Goal: Transaction & Acquisition: Purchase product/service

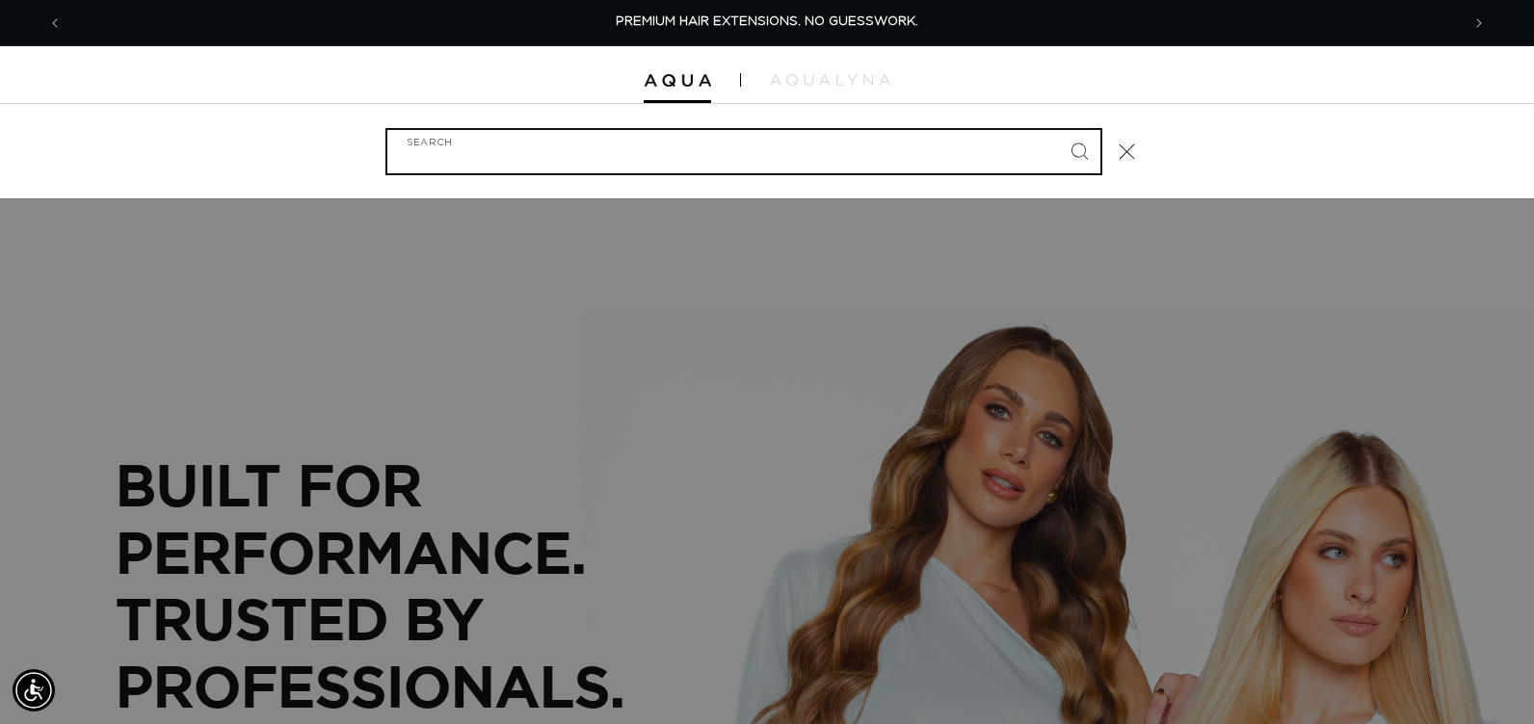
click at [677, 148] on input "Search" at bounding box center [743, 151] width 713 height 43
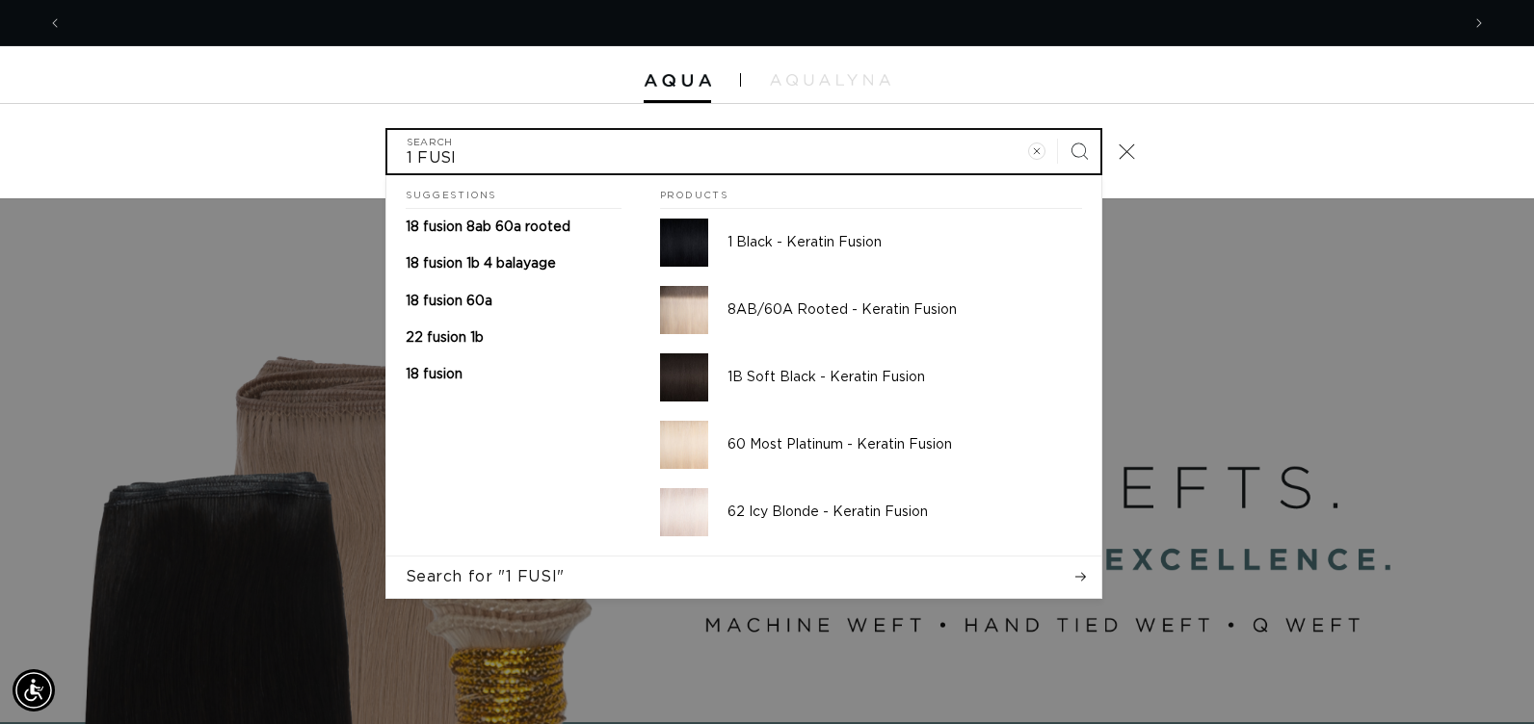
scroll to position [0, 2794]
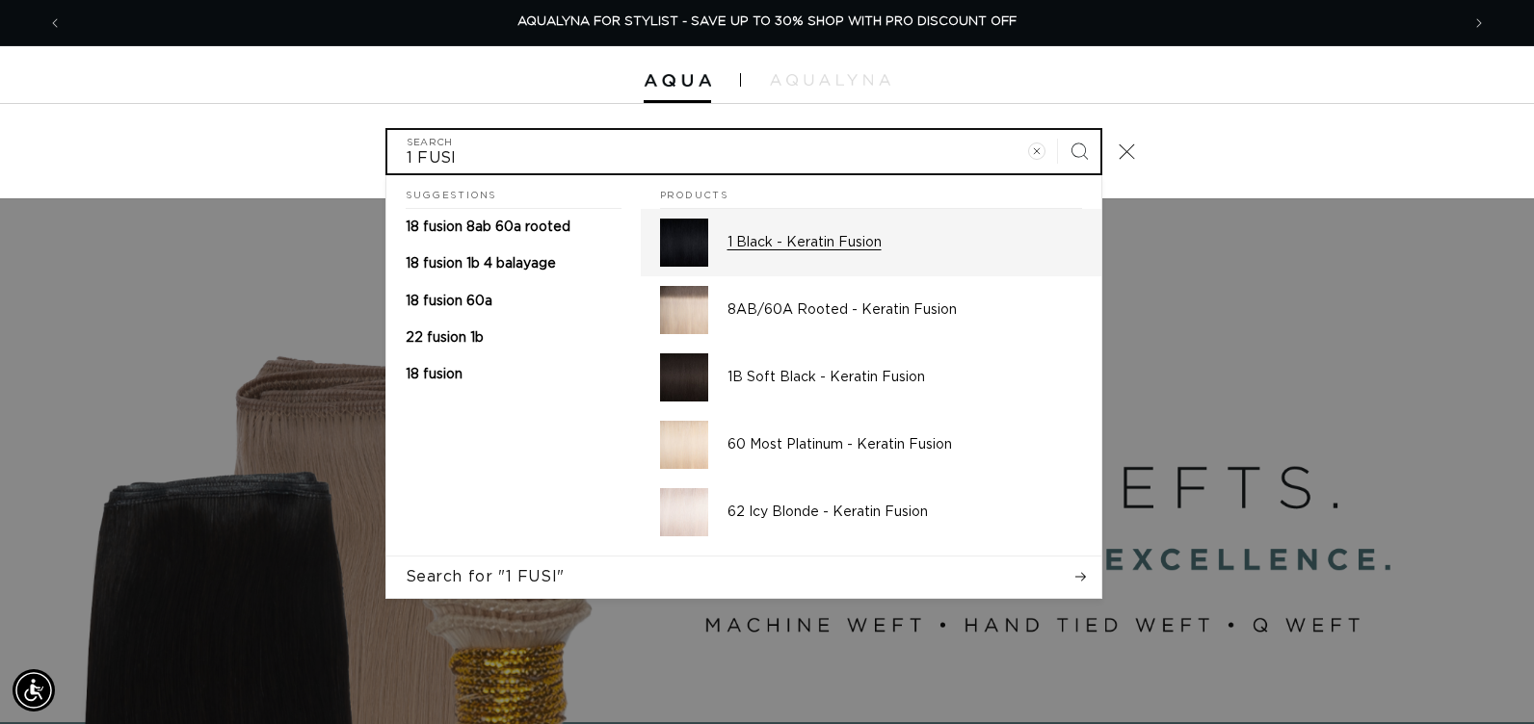
type input "1 FUSI"
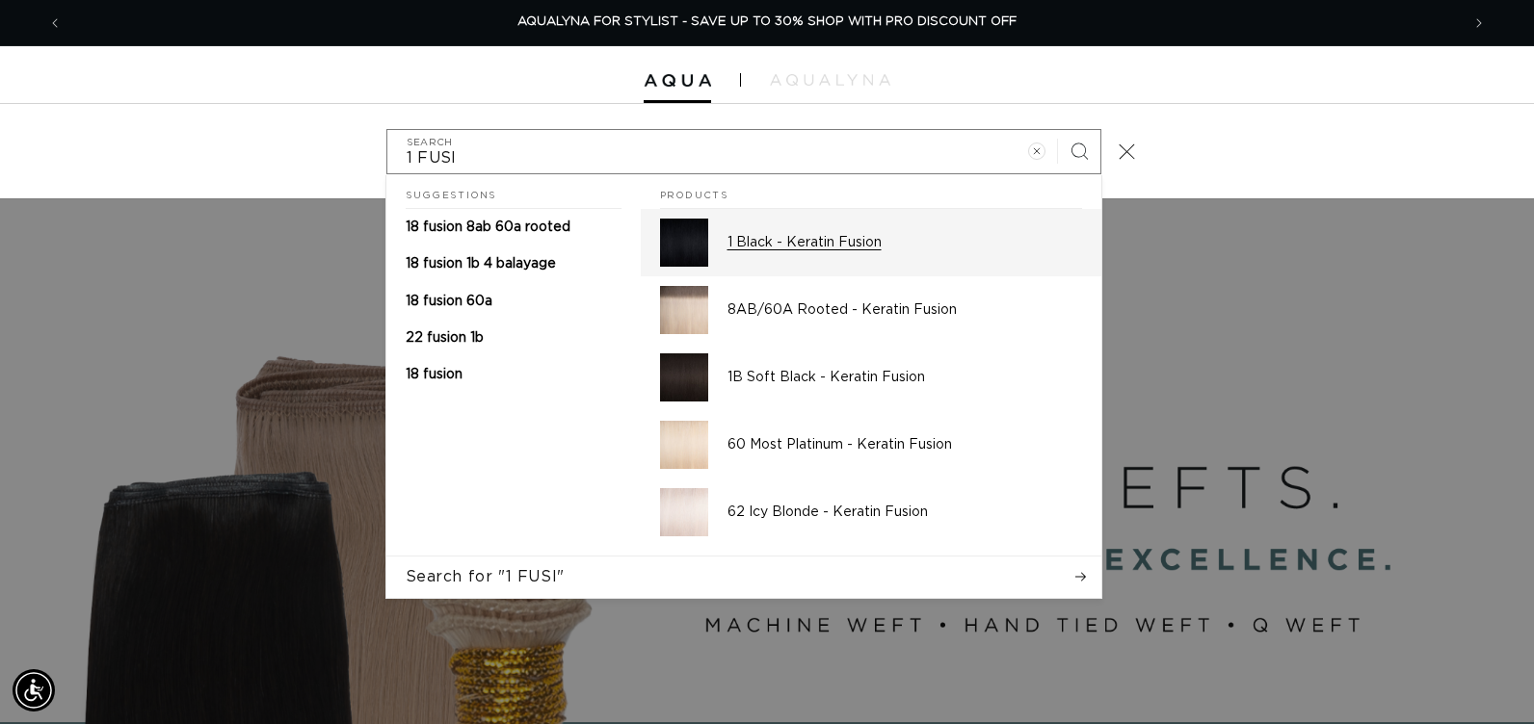
click at [741, 246] on p "1 Black - Keratin Fusion" at bounding box center [904, 242] width 355 height 17
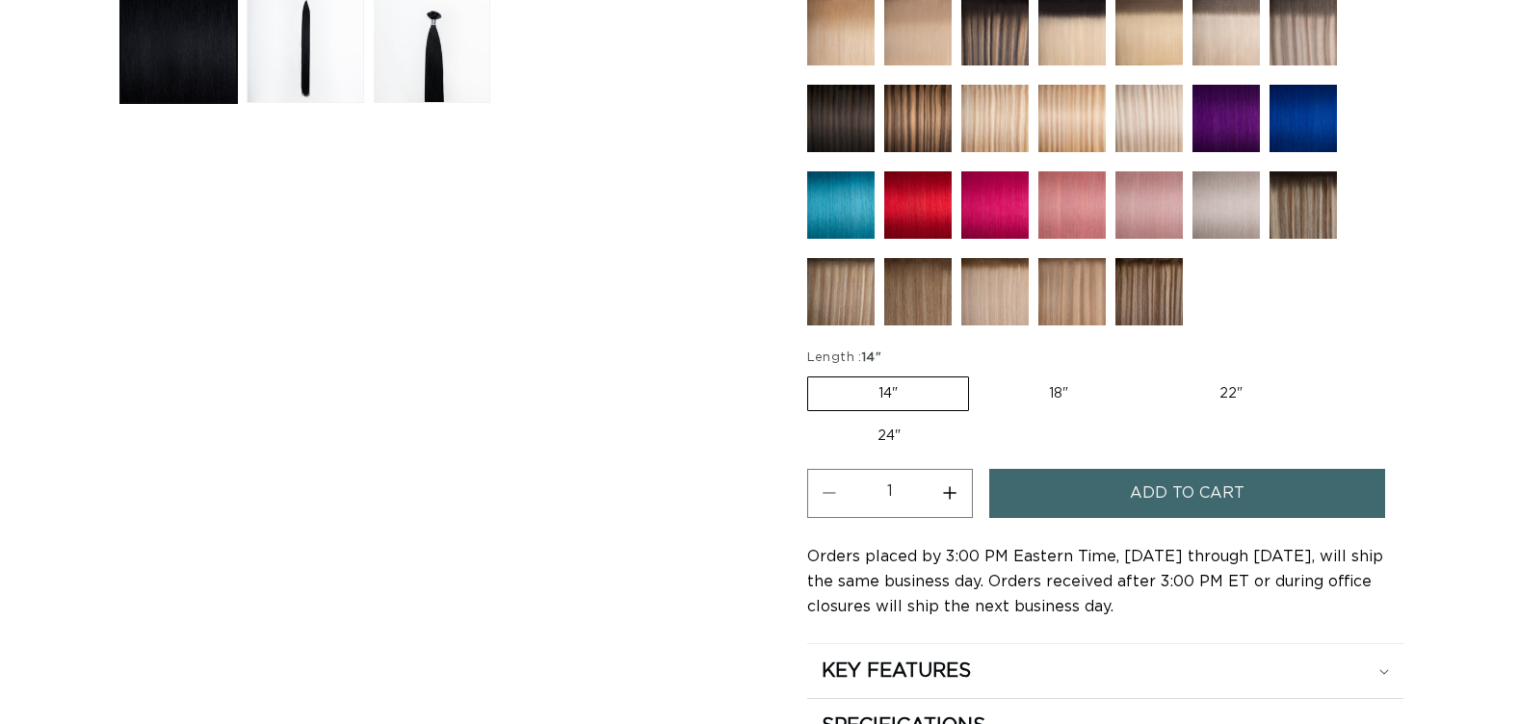
scroll to position [0, 1382]
click at [947, 487] on button "Increase quantity for 1 Black - Keratin Fusion" at bounding box center [950, 493] width 43 height 49
type input "2"
click at [1032, 496] on button "Add to cart" at bounding box center [1187, 493] width 396 height 49
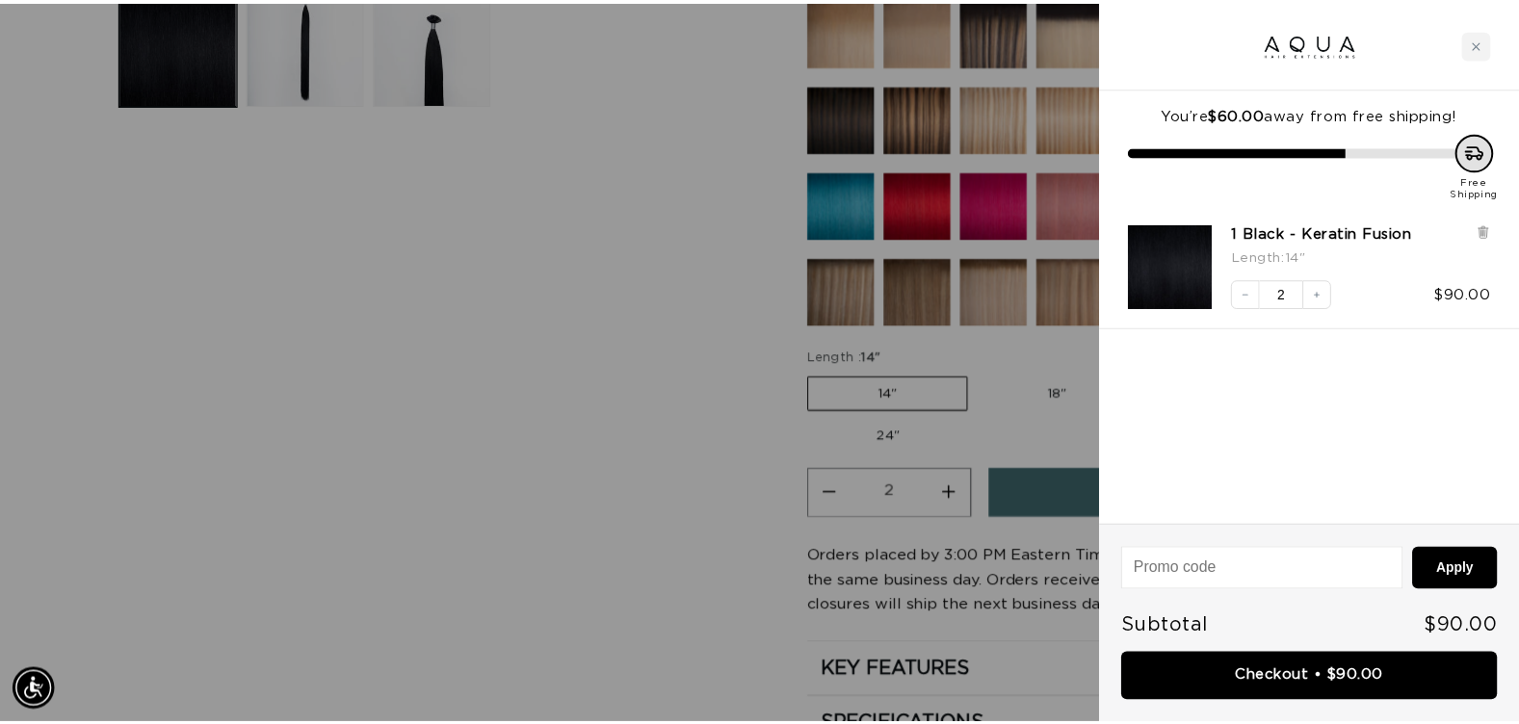
scroll to position [0, 1397]
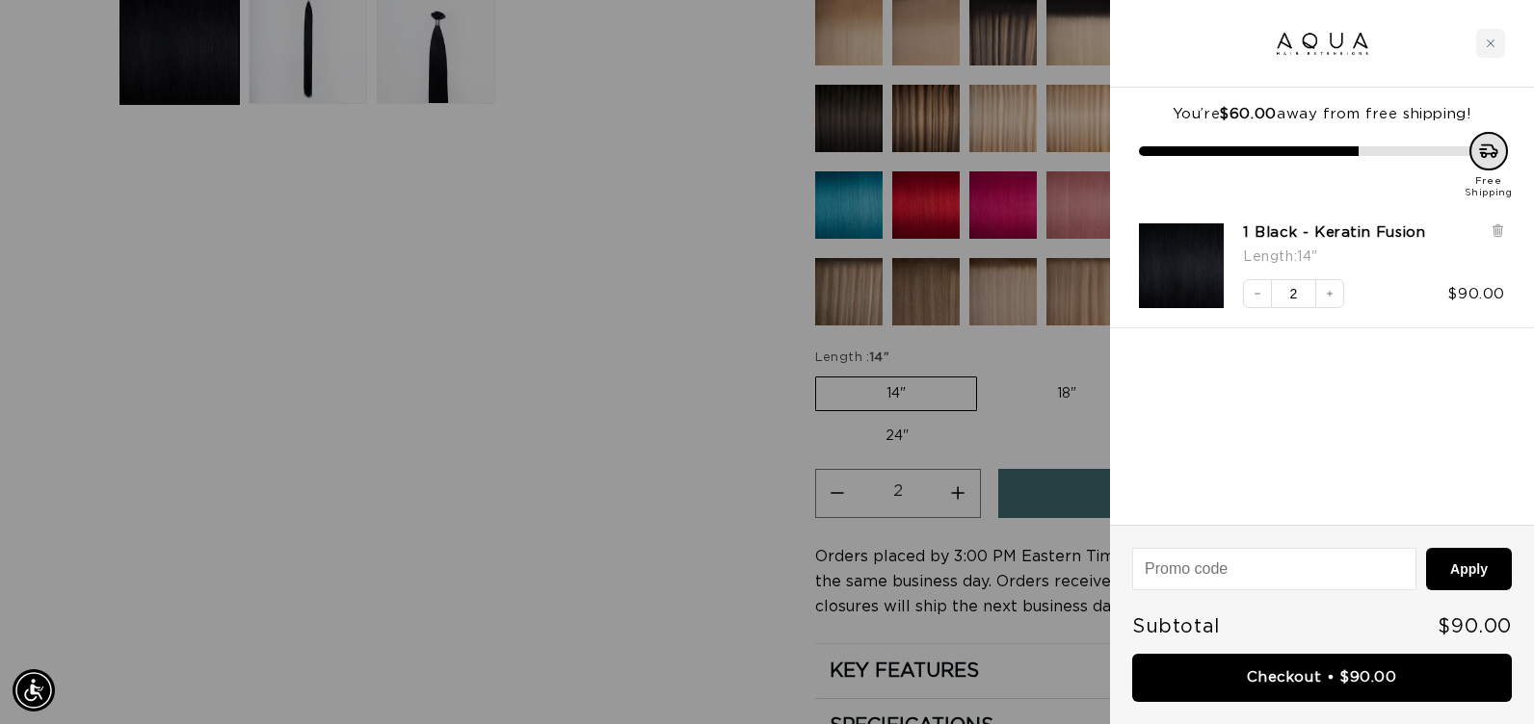
click at [606, 552] on div at bounding box center [767, 362] width 1534 height 724
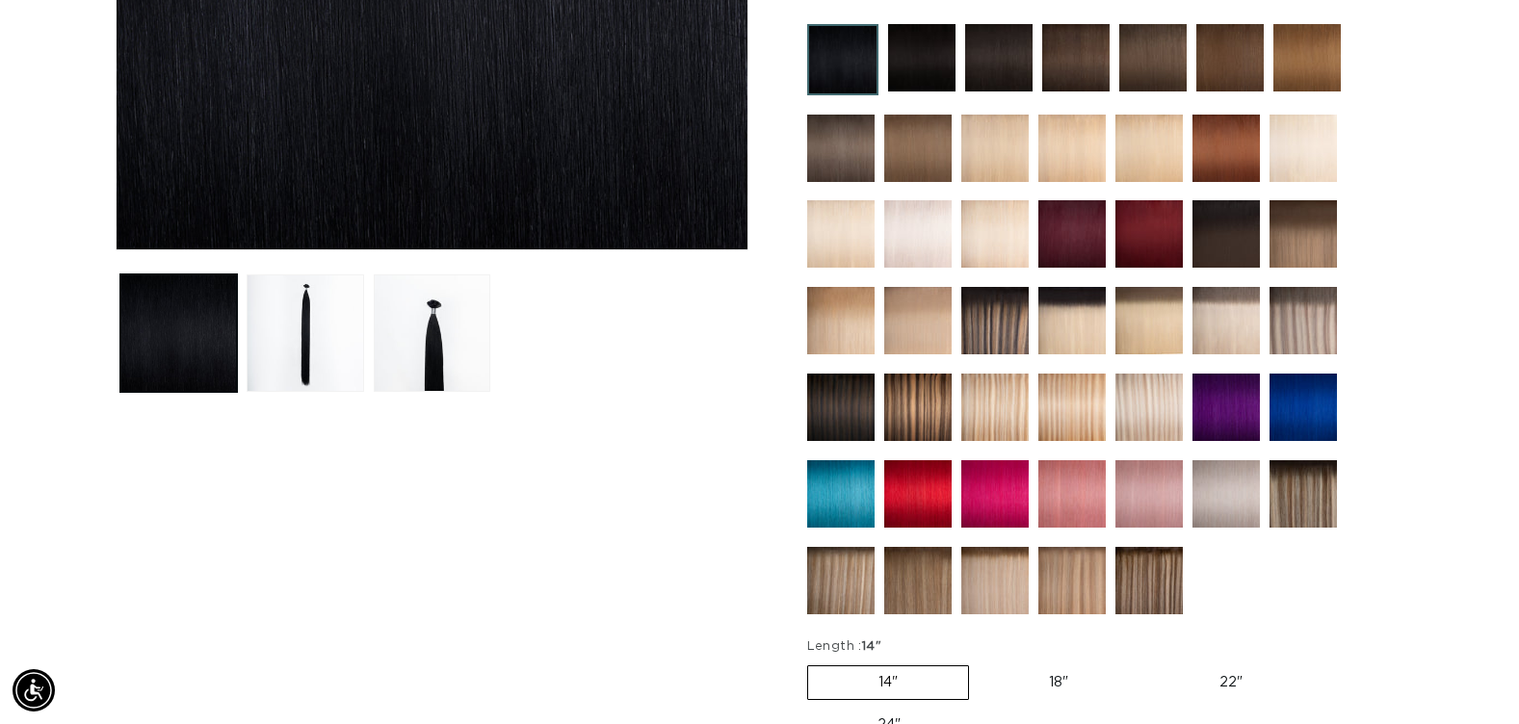
scroll to position [0, 0]
click at [1214, 153] on img at bounding box center [1226, 148] width 67 height 67
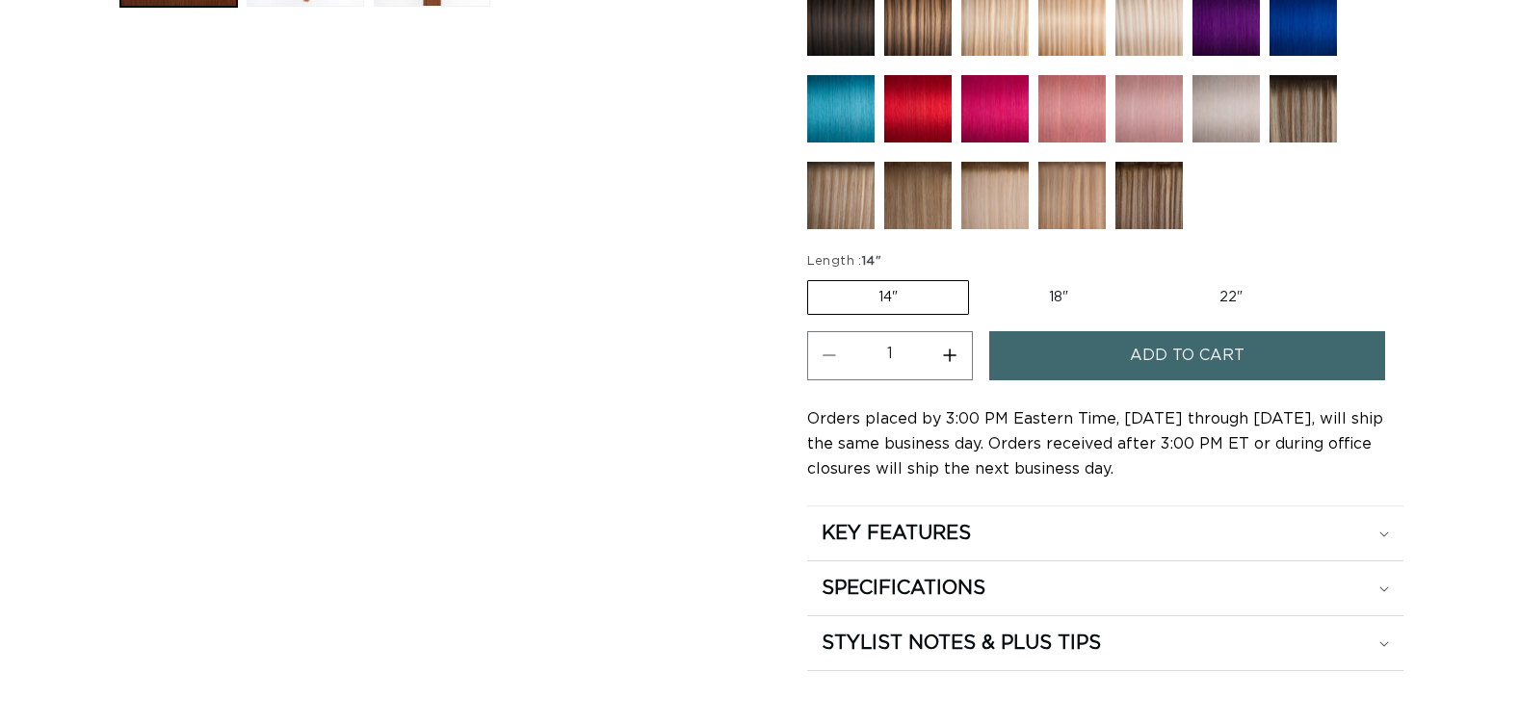
click at [1232, 296] on label "22" Variant sold out or unavailable" at bounding box center [1231, 297] width 164 height 33
click at [1149, 277] on input "22" Variant sold out or unavailable" at bounding box center [1148, 276] width 1 height 1
radio input "true"
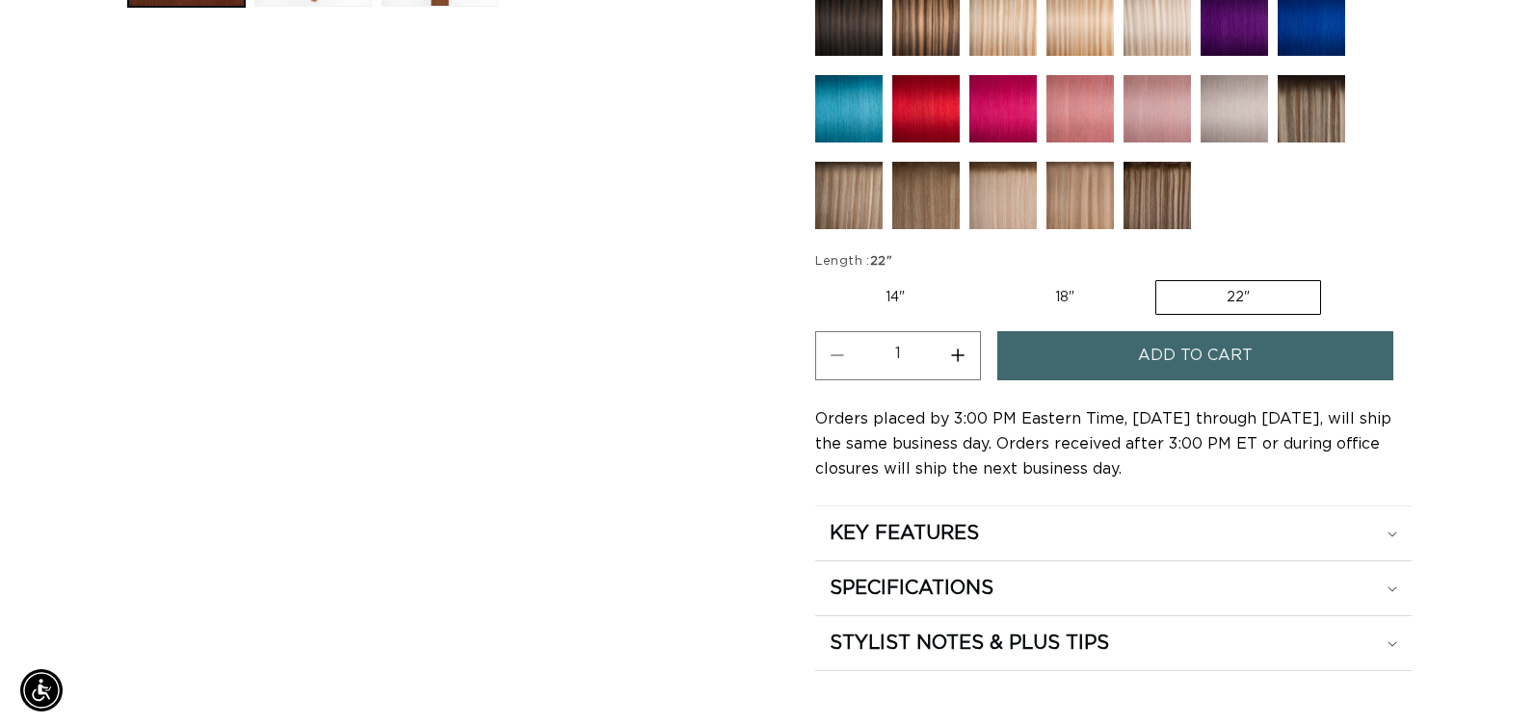
scroll to position [0, 1382]
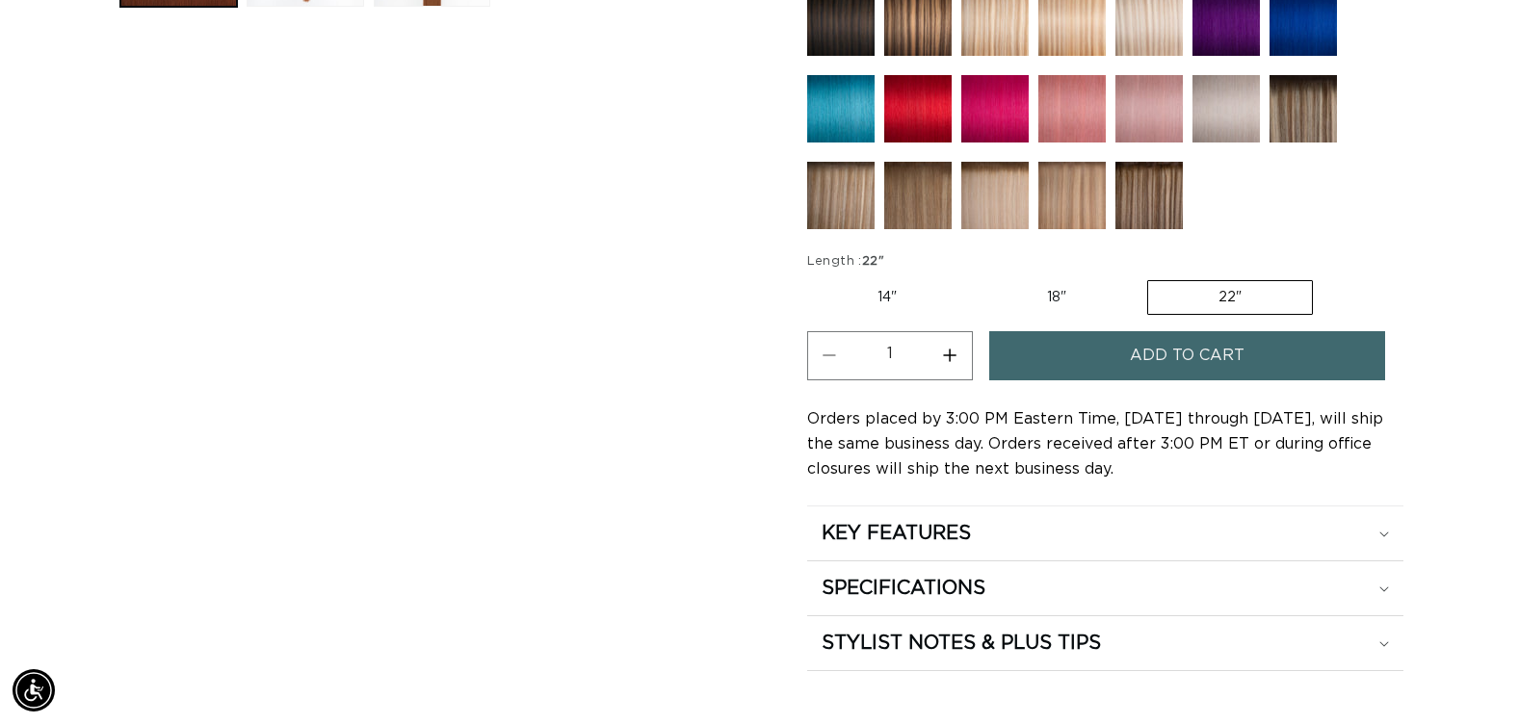
click at [1216, 369] on span "Add to cart" at bounding box center [1187, 355] width 115 height 49
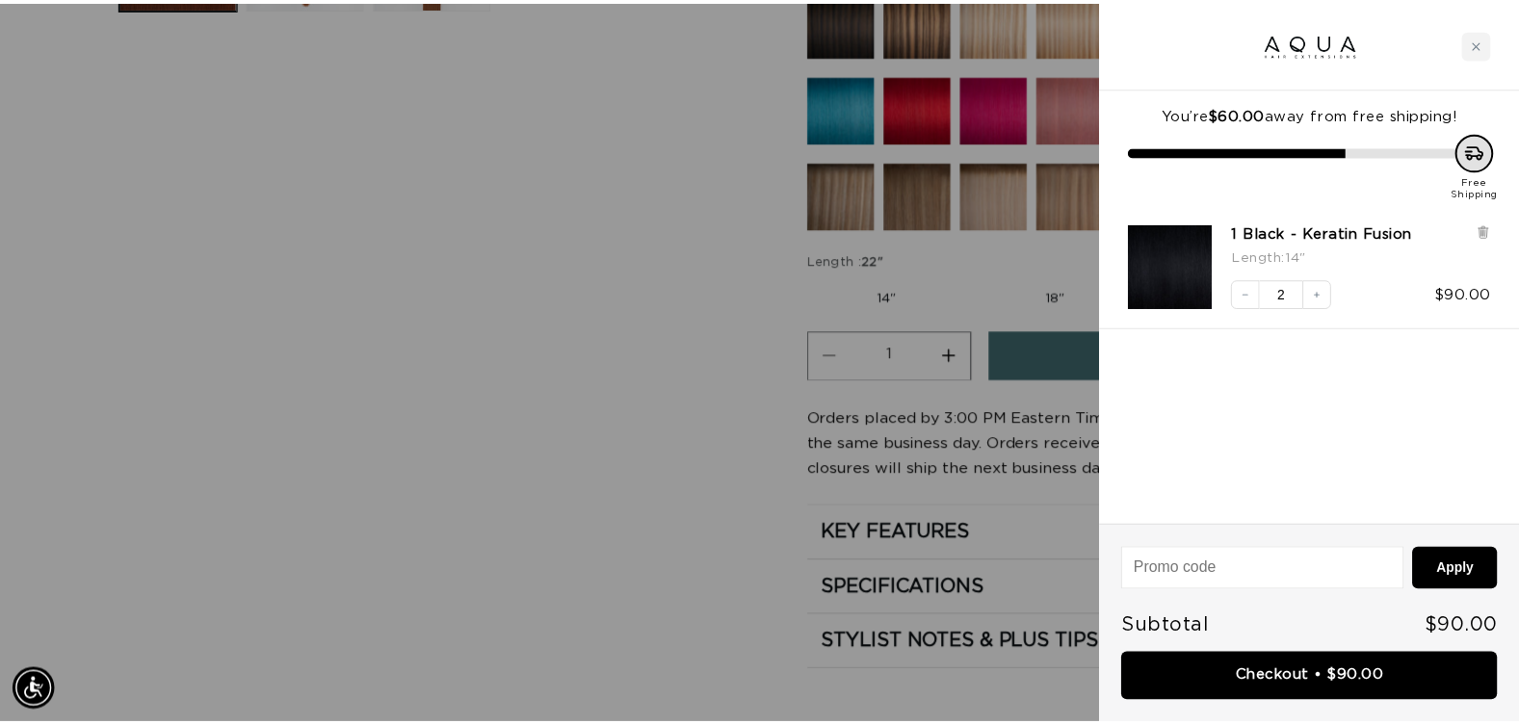
scroll to position [0, 2794]
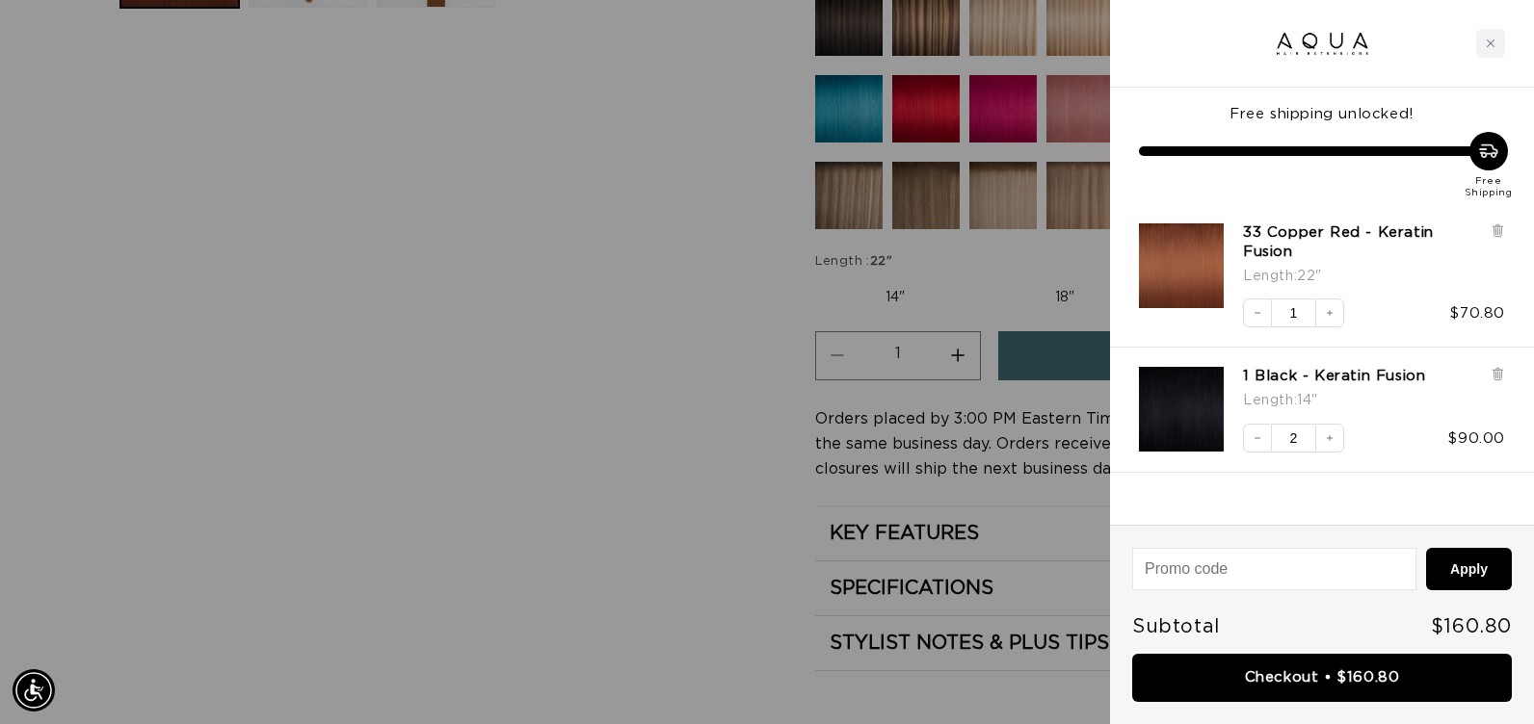
click at [652, 448] on div at bounding box center [767, 362] width 1534 height 724
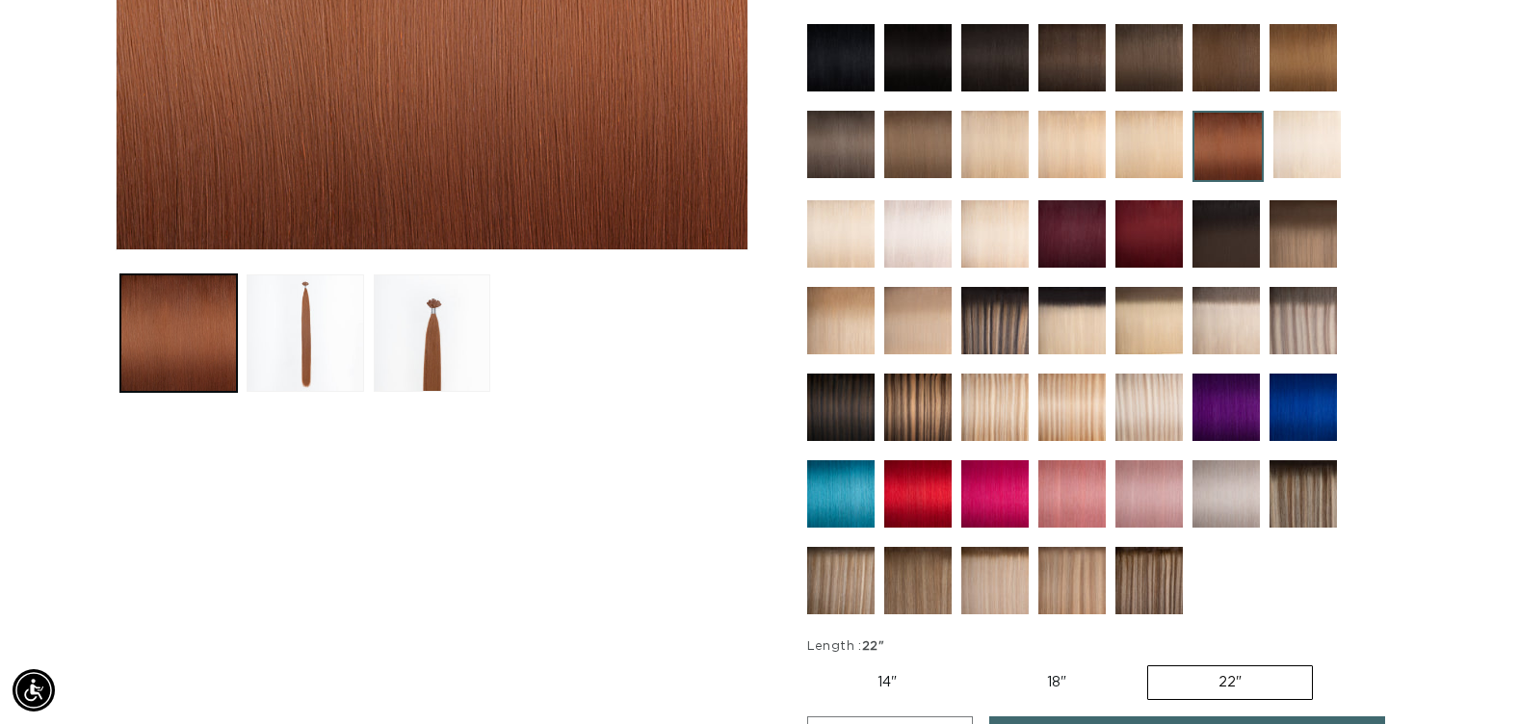
scroll to position [0, 0]
click at [993, 229] on img at bounding box center [994, 233] width 67 height 67
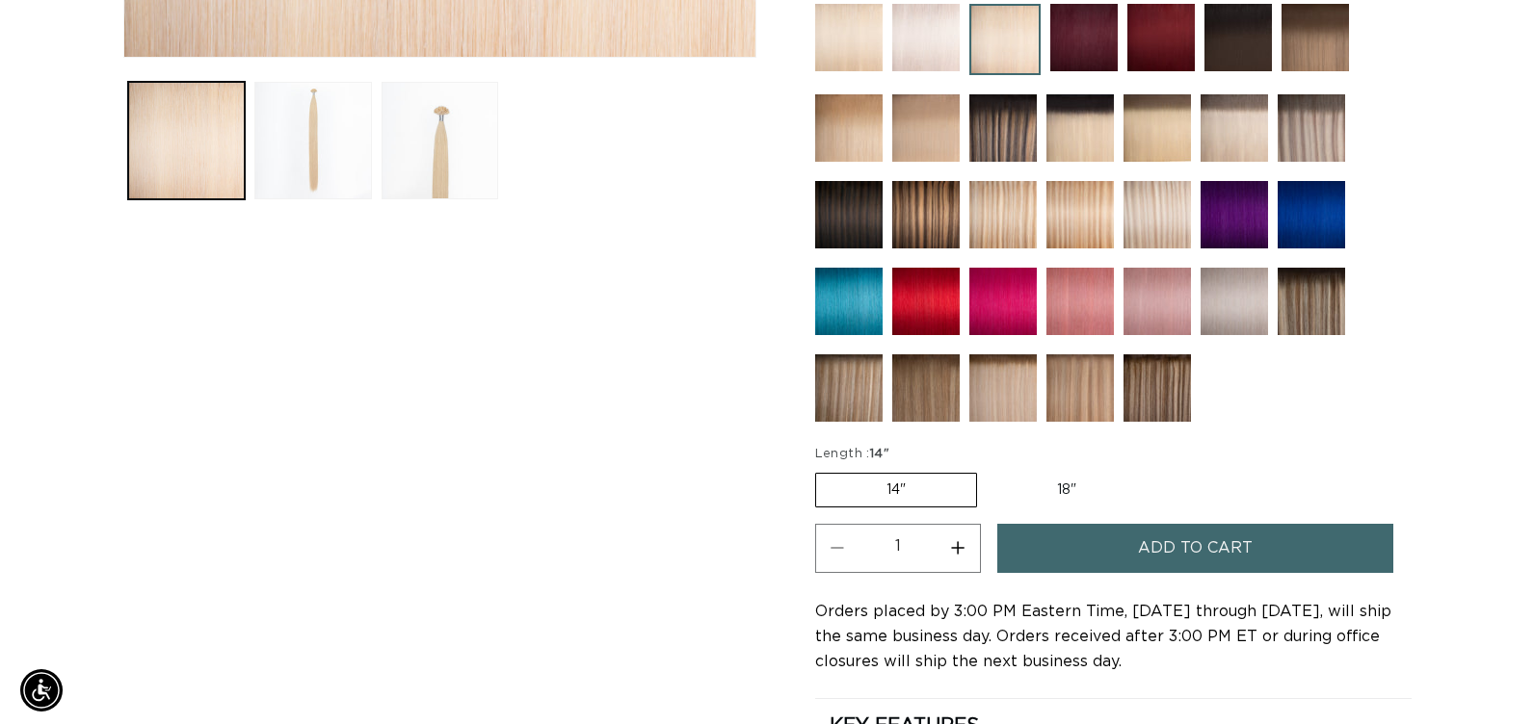
scroll to position [0, 1382]
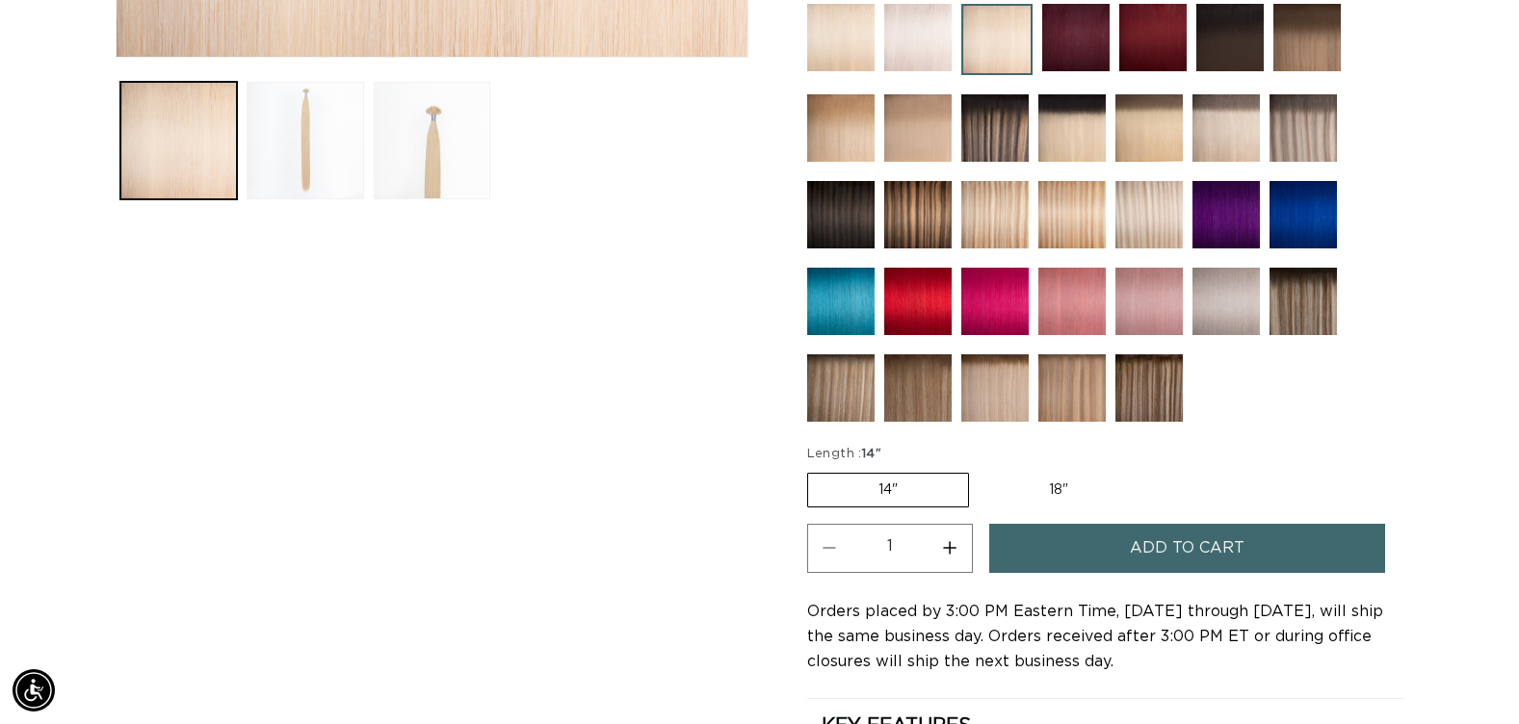
click at [1056, 492] on label "18" Variant sold out or unavailable" at bounding box center [1059, 490] width 160 height 33
click at [980, 470] on input "18" Variant sold out or unavailable" at bounding box center [979, 469] width 1 height 1
radio input "true"
click at [1056, 541] on button "Add to cart" at bounding box center [1187, 548] width 396 height 49
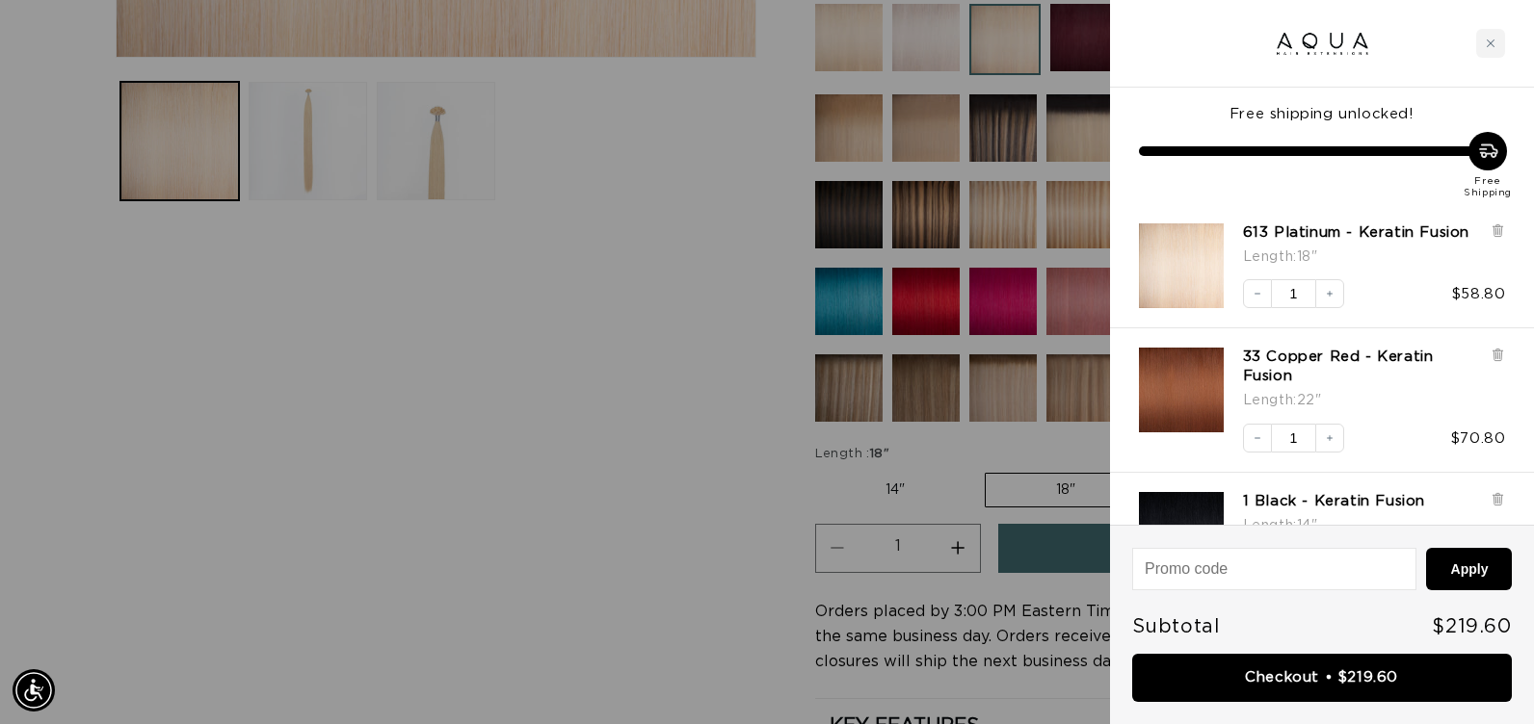
click at [692, 536] on div at bounding box center [767, 362] width 1534 height 724
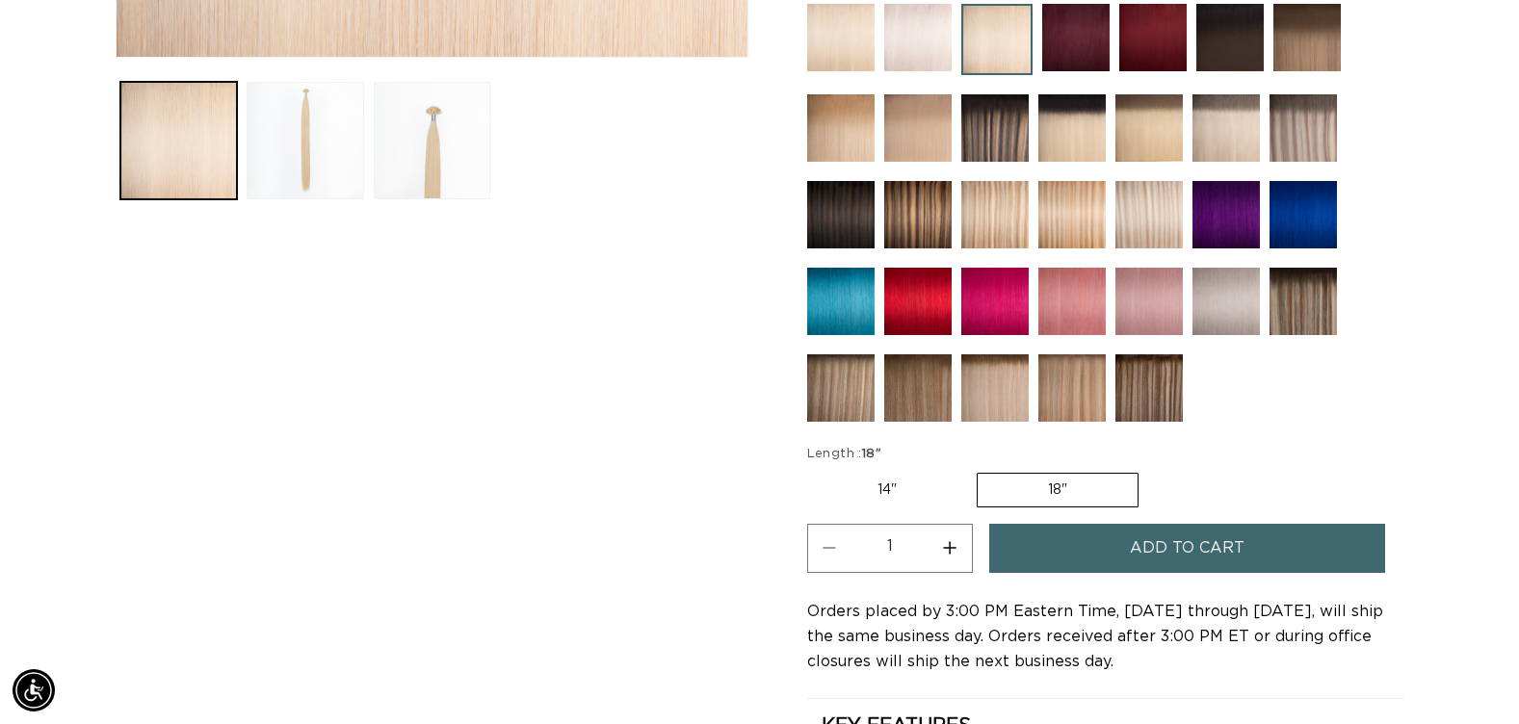
click at [1095, 387] on img at bounding box center [1072, 388] width 67 height 67
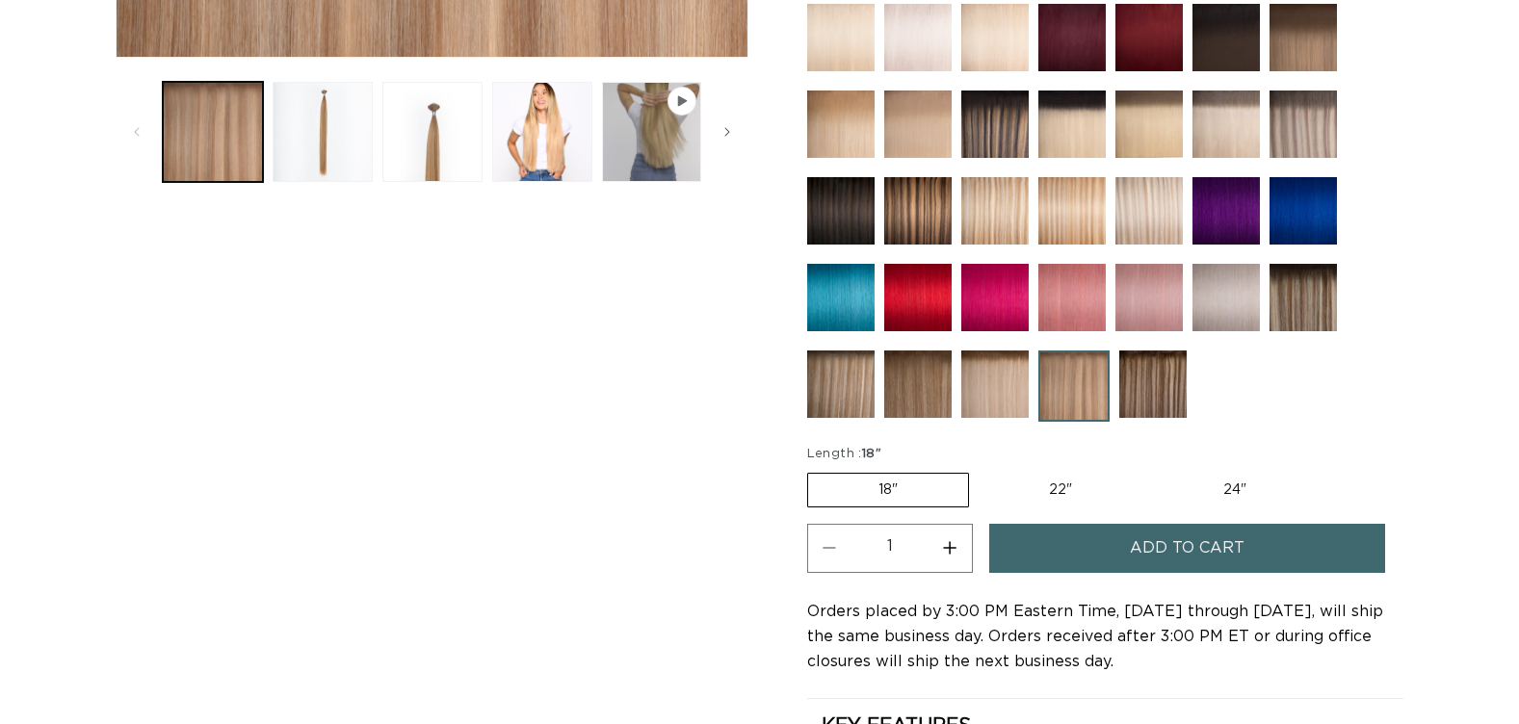
scroll to position [963, 0]
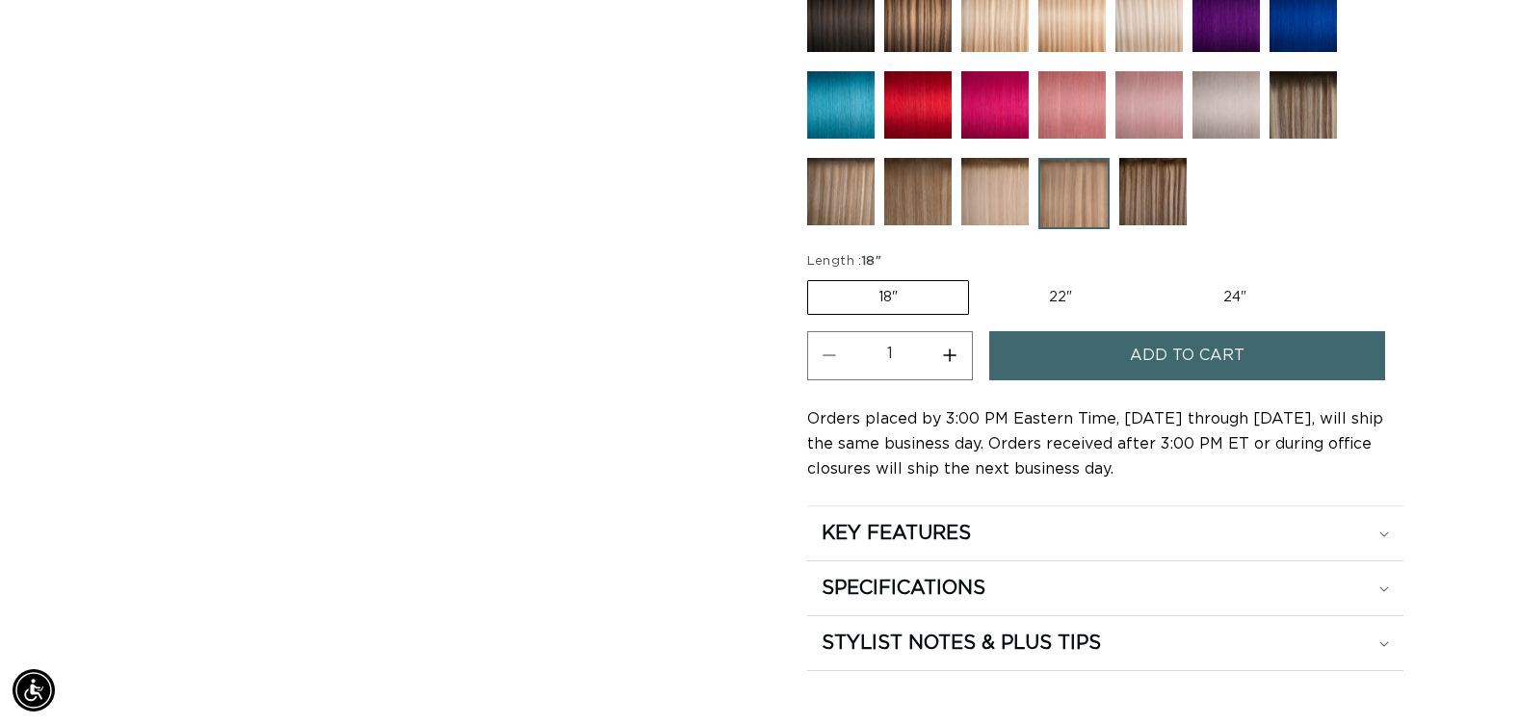
click at [1060, 299] on label "22" Variant sold out or unavailable" at bounding box center [1061, 297] width 164 height 33
click at [980, 277] on input "22" Variant sold out or unavailable" at bounding box center [979, 276] width 1 height 1
radio input "true"
click at [1055, 354] on button "Add to cart" at bounding box center [1187, 355] width 396 height 49
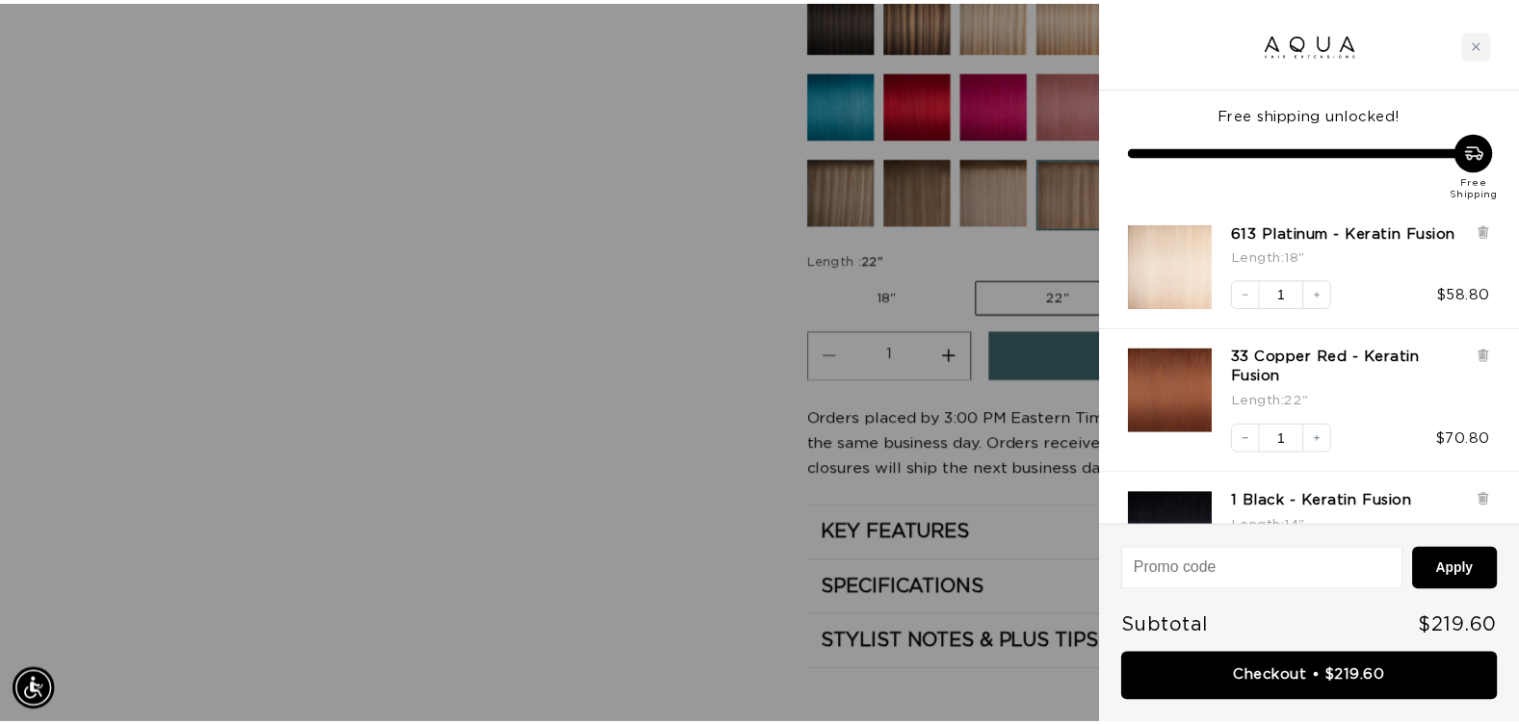
scroll to position [0, 2794]
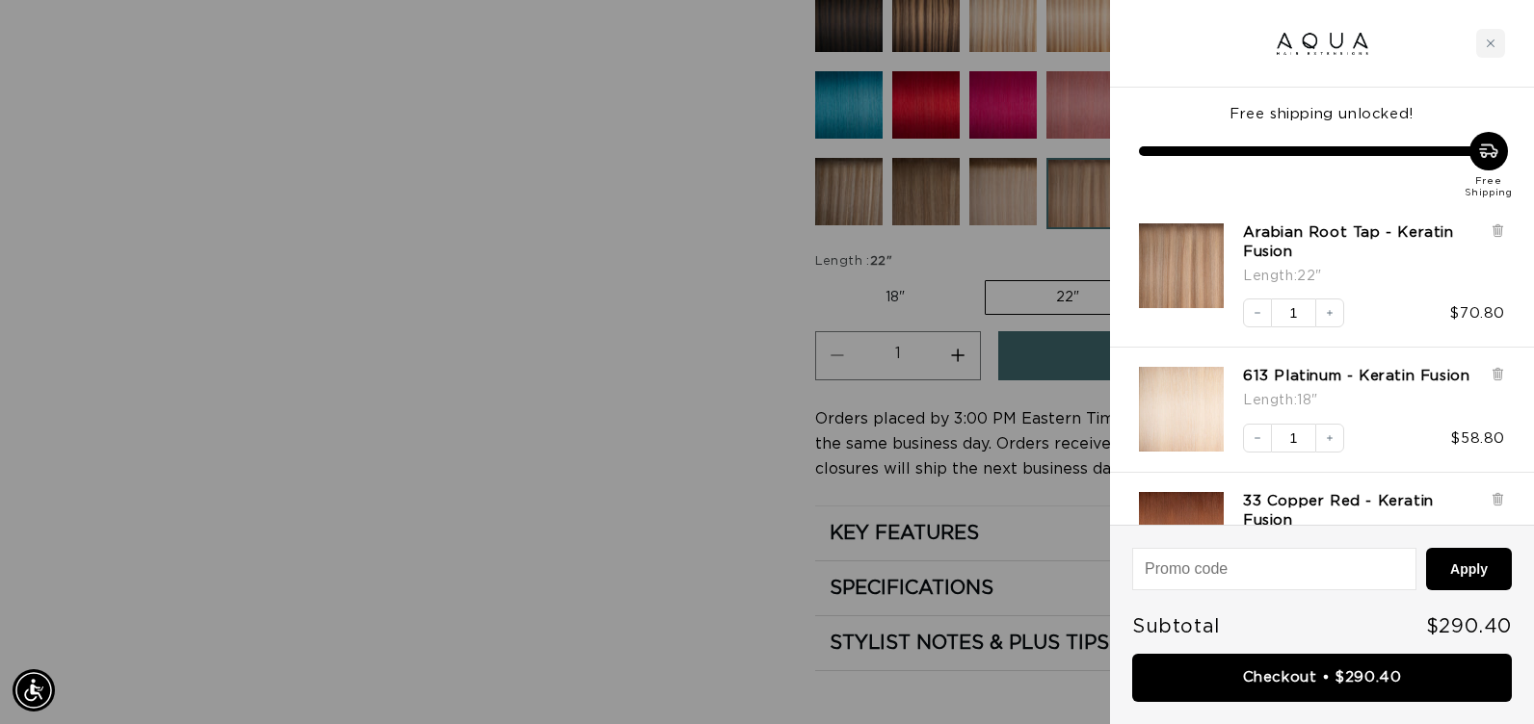
click at [642, 450] on div at bounding box center [767, 362] width 1534 height 724
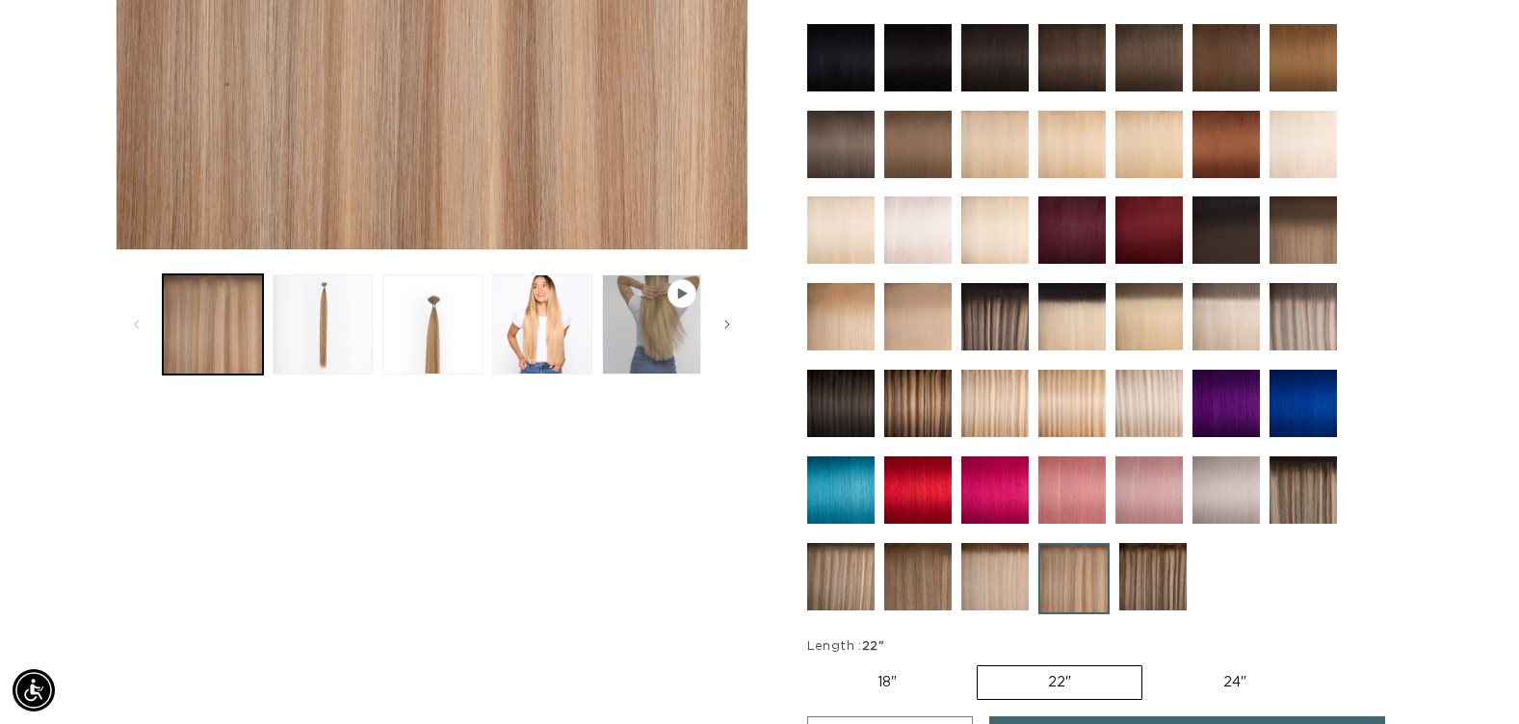
scroll to position [0, 1382]
click at [913, 317] on img at bounding box center [917, 316] width 67 height 67
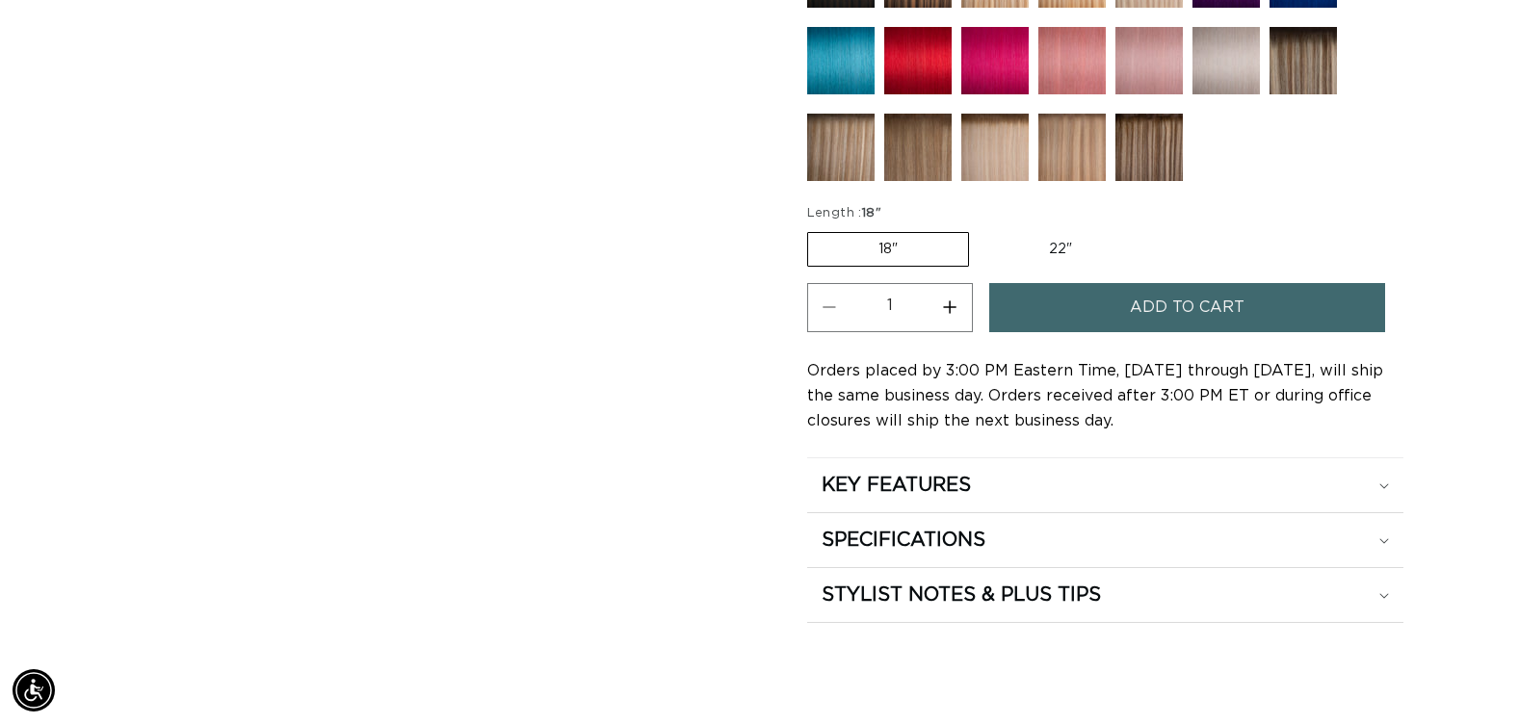
scroll to position [1060, 0]
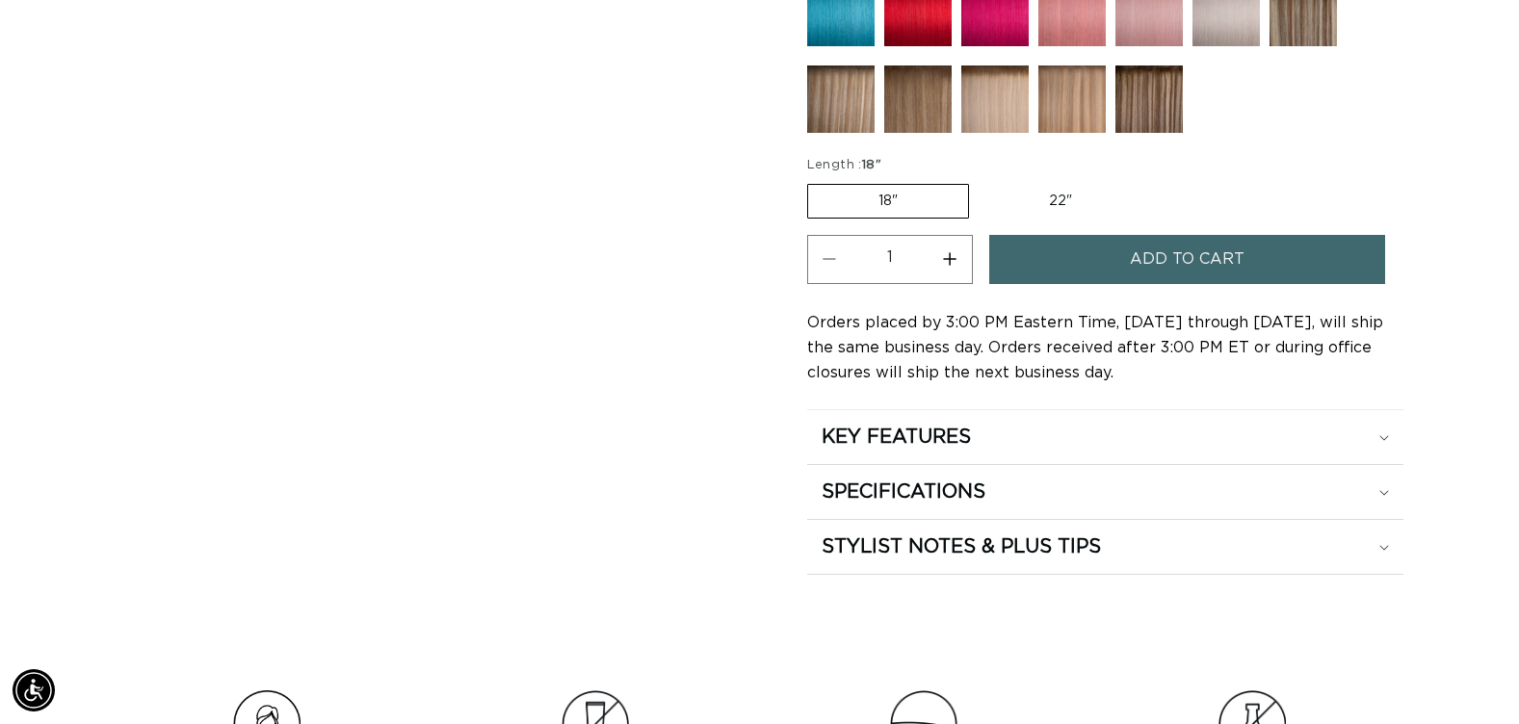
click at [1043, 209] on label "22" Variant sold out or unavailable" at bounding box center [1061, 201] width 164 height 33
click at [980, 181] on input "22" Variant sold out or unavailable" at bounding box center [979, 180] width 1 height 1
radio input "true"
click at [1149, 256] on span "Add to cart" at bounding box center [1187, 259] width 115 height 49
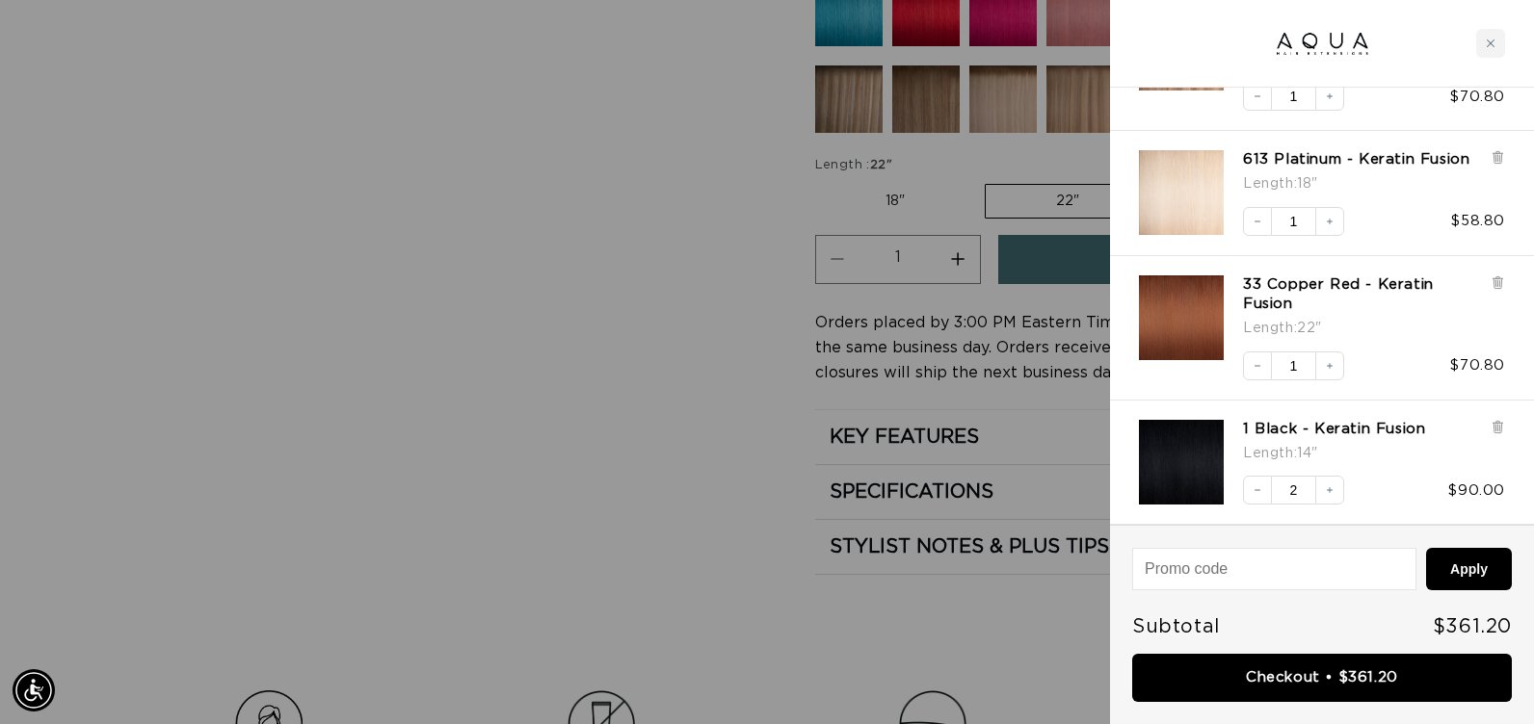
scroll to position [0, 2794]
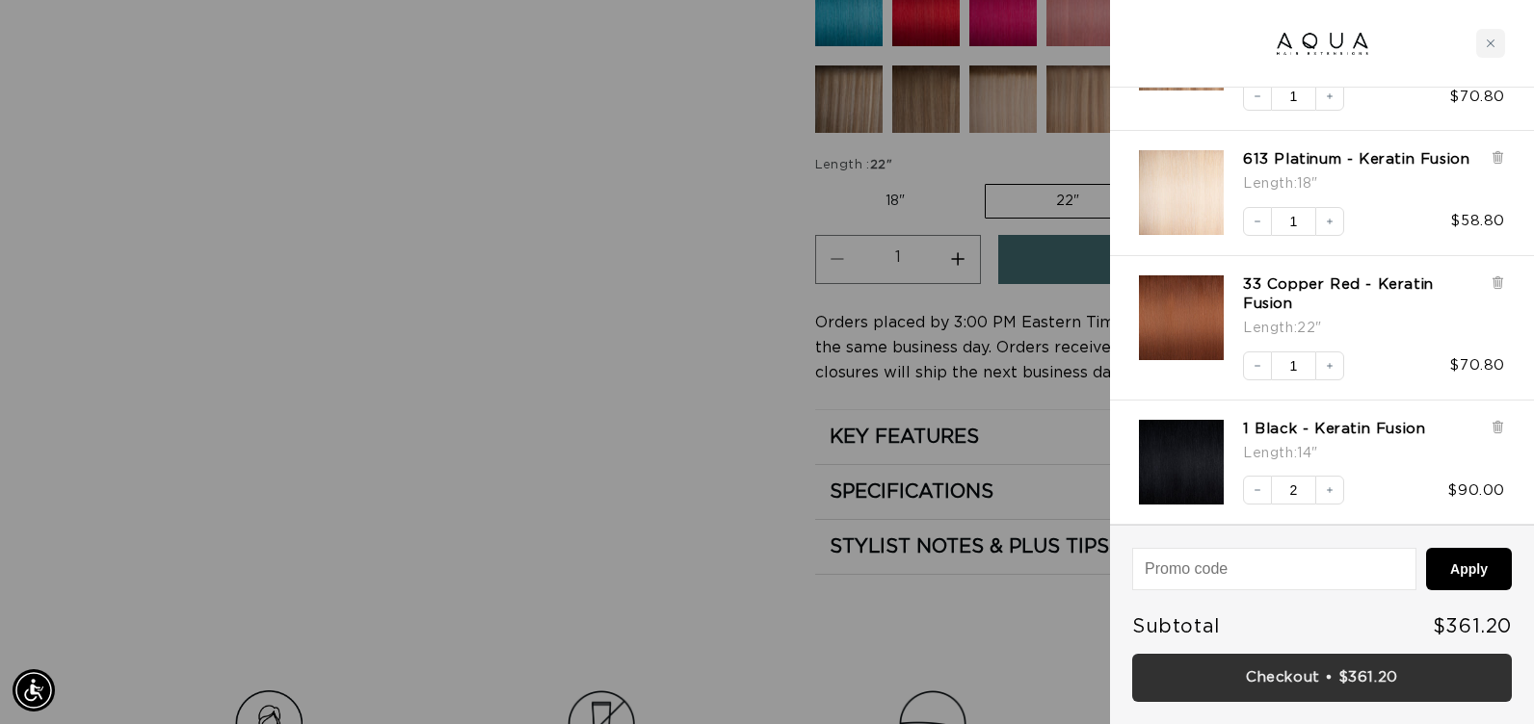
click at [1298, 666] on link "Checkout • $361.20" at bounding box center [1322, 678] width 380 height 49
